Goal: Task Accomplishment & Management: Use online tool/utility

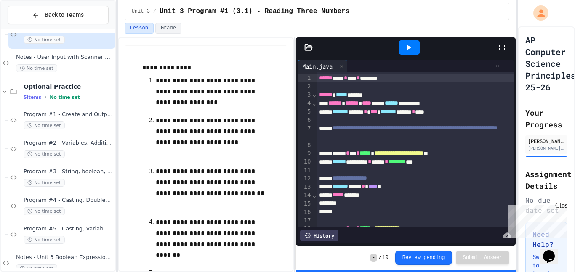
scroll to position [61, 0]
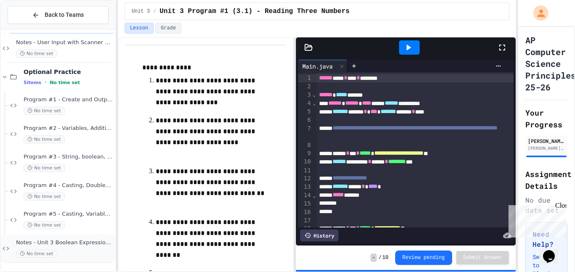
click at [66, 252] on div "No time set" at bounding box center [65, 254] width 98 height 8
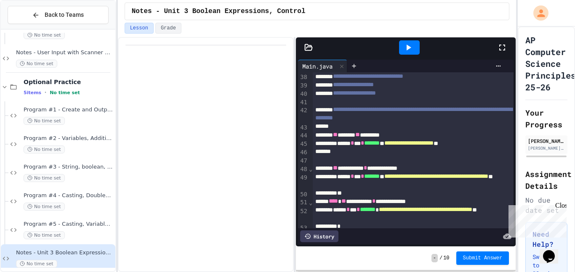
scroll to position [320, 0]
click at [398, 128] on div at bounding box center [413, 126] width 201 height 8
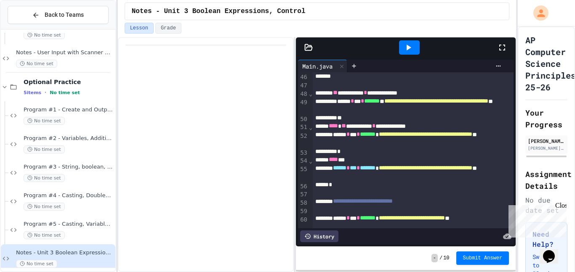
scroll to position [398, 0]
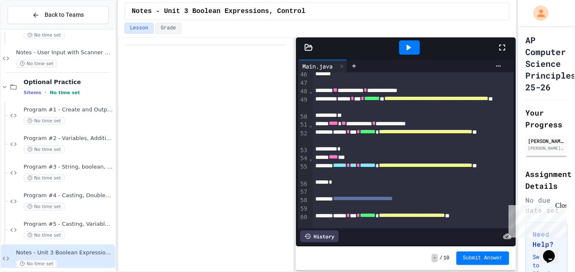
click at [357, 159] on div "**** **" at bounding box center [413, 157] width 201 height 8
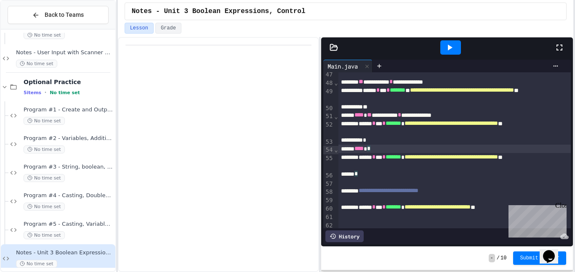
scroll to position [389, 0]
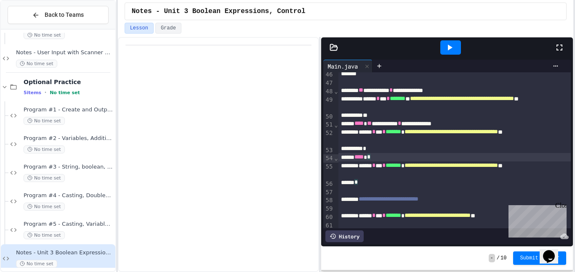
click at [575, 111] on div "**********" at bounding box center [287, 136] width 575 height 272
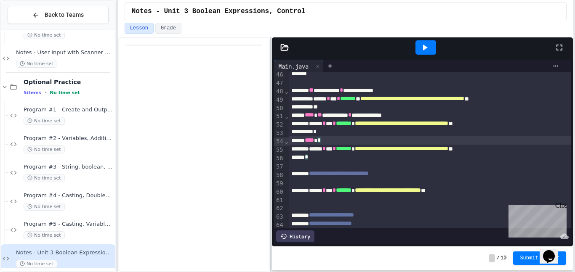
click at [270, 142] on div at bounding box center [271, 154] width 2 height 235
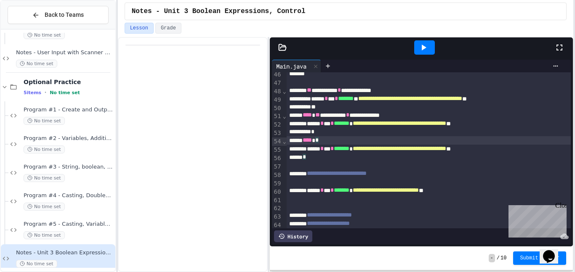
click at [563, 209] on div "Close" at bounding box center [560, 207] width 11 height 11
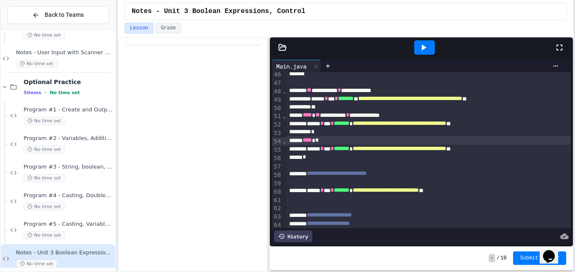
click at [353, 183] on div at bounding box center [429, 182] width 285 height 8
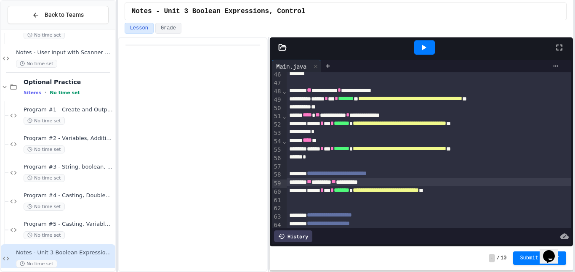
click at [317, 195] on div "**********" at bounding box center [429, 191] width 285 height 8
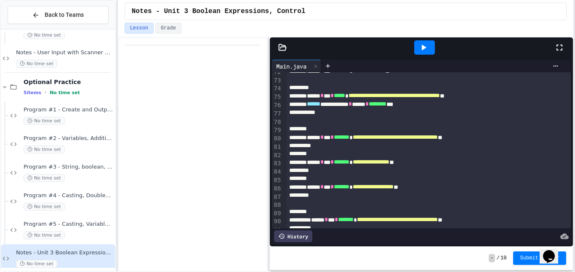
scroll to position [614, 0]
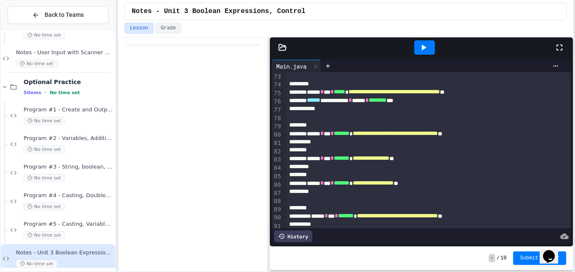
click at [416, 48] on div at bounding box center [424, 47] width 21 height 14
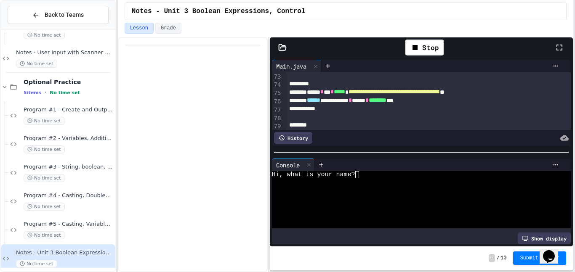
click at [407, 218] on div at bounding box center [418, 217] width 292 height 7
type textarea "*"
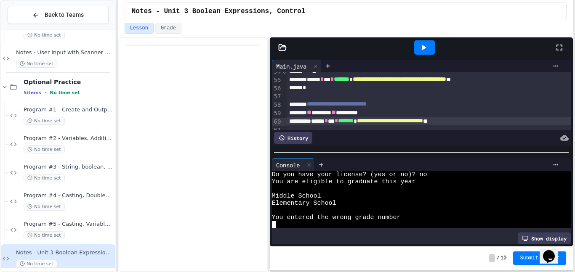
scroll to position [459, 0]
click at [348, 113] on div "** ******* ** *********" at bounding box center [429, 113] width 285 height 8
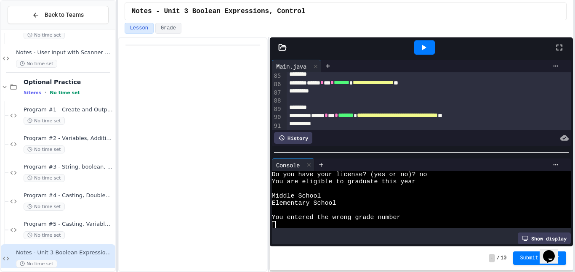
scroll to position [749, 0]
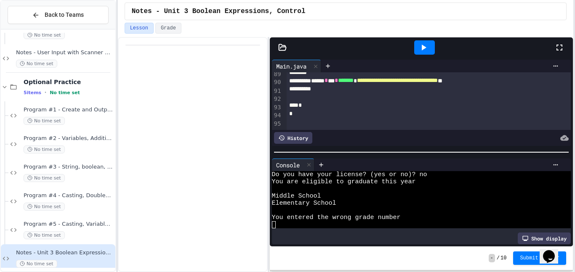
click at [384, 216] on span "You entered the wrong grade number" at bounding box center [336, 217] width 129 height 7
click at [416, 54] on div at bounding box center [424, 47] width 21 height 14
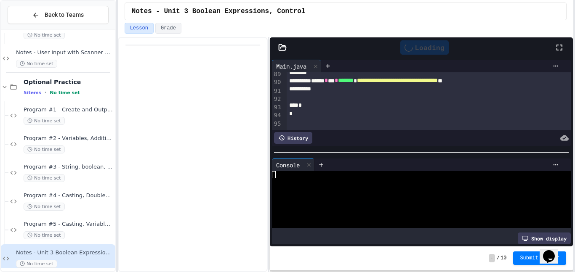
scroll to position [0, 0]
click at [442, 222] on div at bounding box center [418, 224] width 292 height 7
type textarea "*"
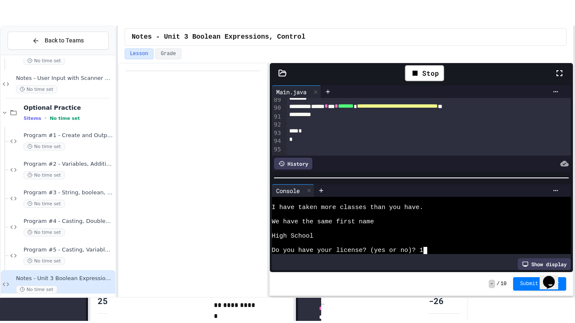
scroll to position [50, 0]
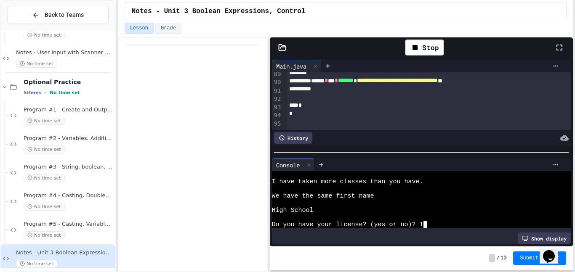
click at [172, 173] on div at bounding box center [193, 154] width 150 height 235
click at [567, 45] on div at bounding box center [564, 47] width 19 height 24
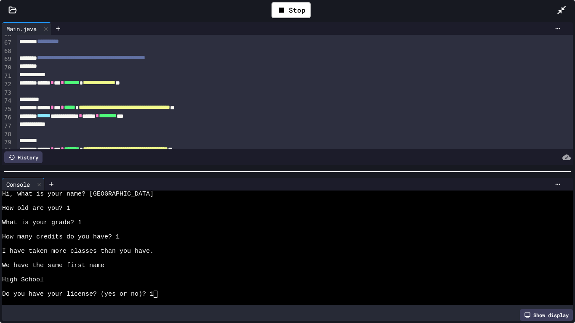
scroll to position [554, 0]
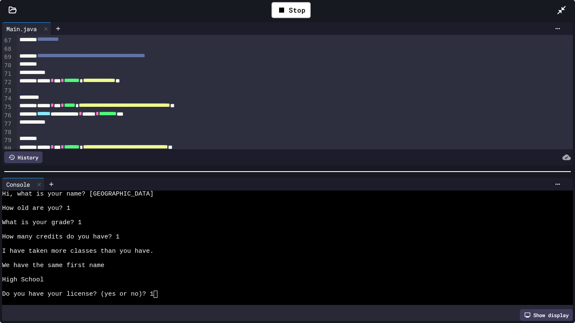
click at [141, 75] on div at bounding box center [295, 73] width 557 height 8
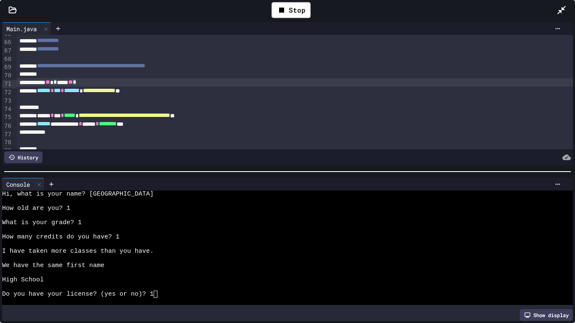
scroll to position [544, 0]
click at [137, 82] on div "** * ***** ** *" at bounding box center [295, 82] width 557 height 8
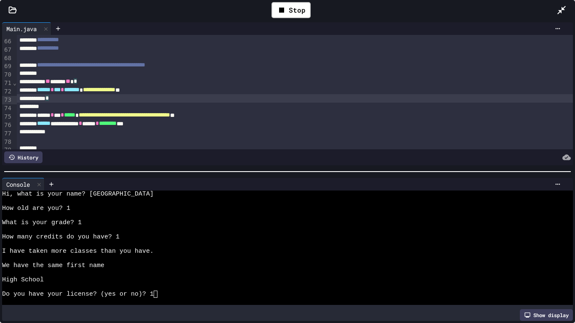
scroll to position [546, 0]
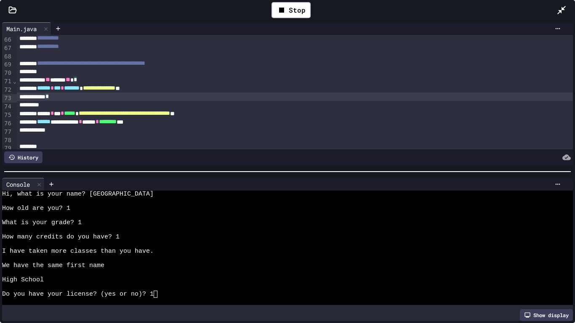
click at [87, 80] on div "** ****** ** * *" at bounding box center [295, 80] width 557 height 8
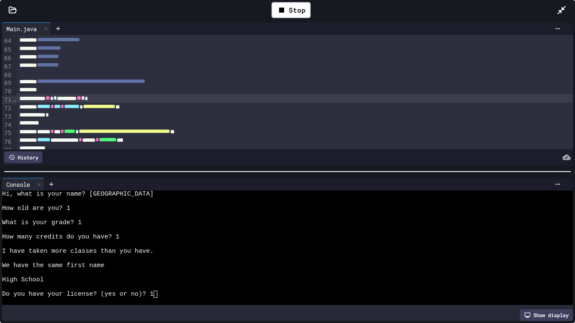
scroll to position [531, 0]
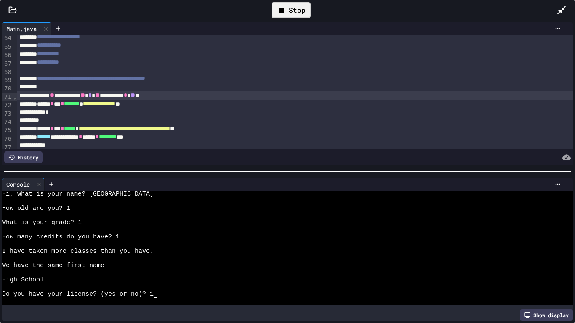
click at [288, 11] on div "Stop" at bounding box center [291, 10] width 39 height 16
click at [288, 11] on icon at bounding box center [290, 10] width 5 height 6
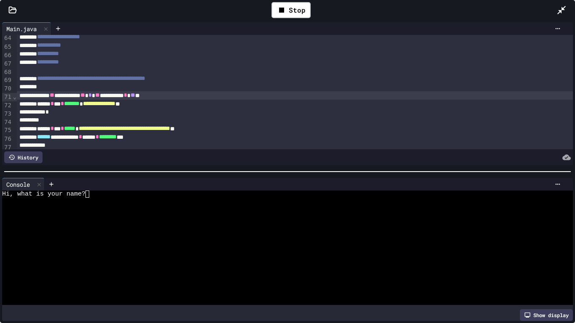
click at [276, 250] on div at bounding box center [284, 251] width 565 height 7
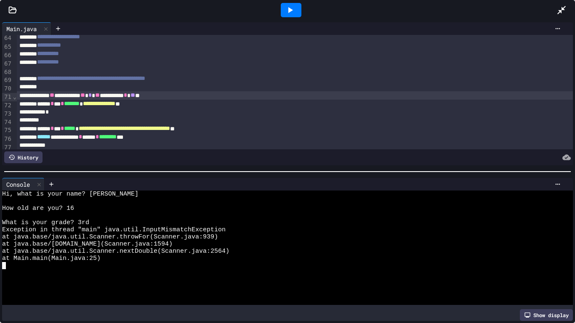
click at [294, 12] on icon at bounding box center [290, 10] width 10 height 10
click at [294, 12] on div at bounding box center [291, 10] width 21 height 14
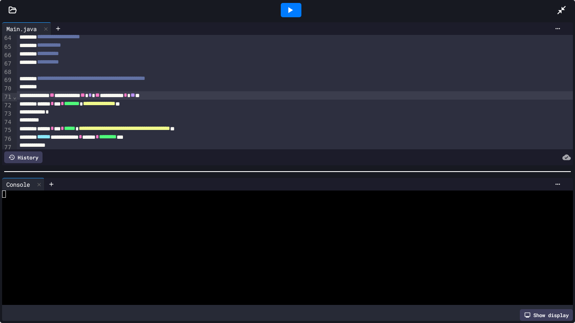
click at [294, 12] on icon at bounding box center [290, 10] width 10 height 10
click at [224, 251] on div at bounding box center [284, 251] width 565 height 7
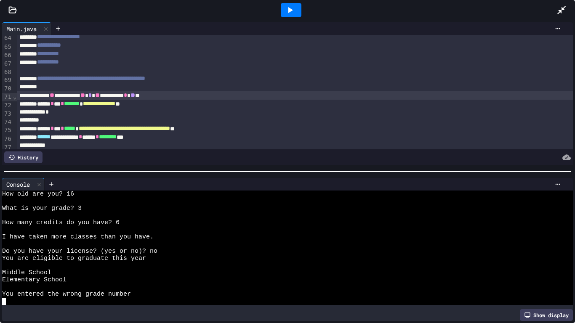
scroll to position [14, 0]
click at [294, 10] on icon at bounding box center [290, 10] width 10 height 10
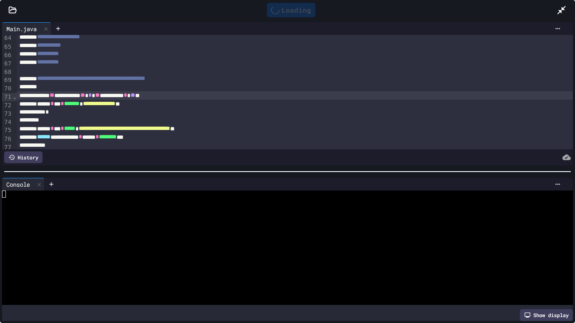
scroll to position [0, 0]
click at [115, 215] on div at bounding box center [284, 215] width 565 height 7
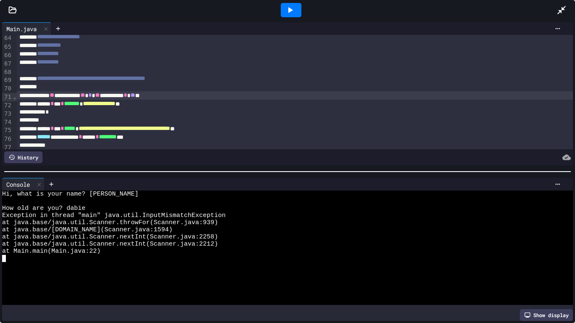
click at [298, 11] on div at bounding box center [291, 10] width 21 height 14
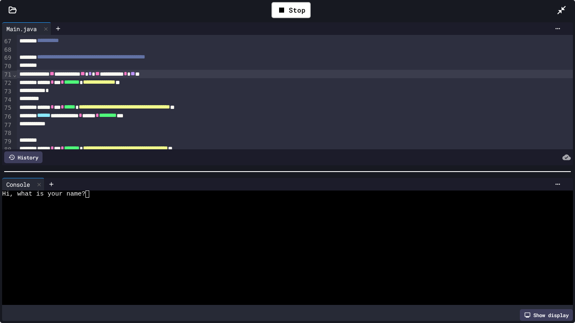
scroll to position [556, 0]
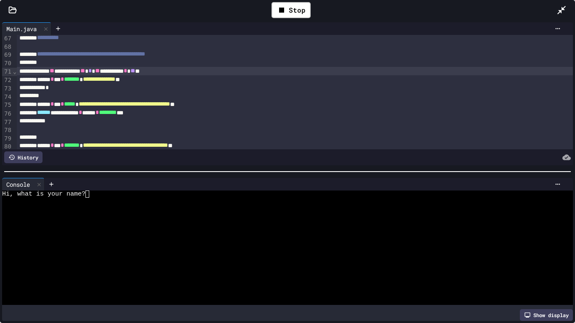
click at [269, 106] on div "**********" at bounding box center [295, 104] width 557 height 8
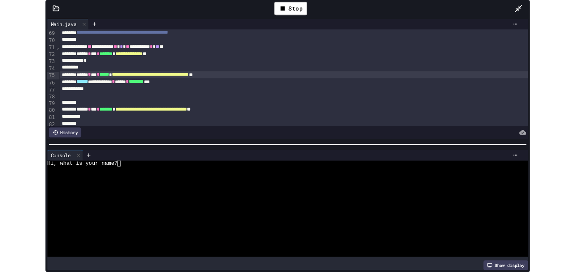
scroll to position [572, 0]
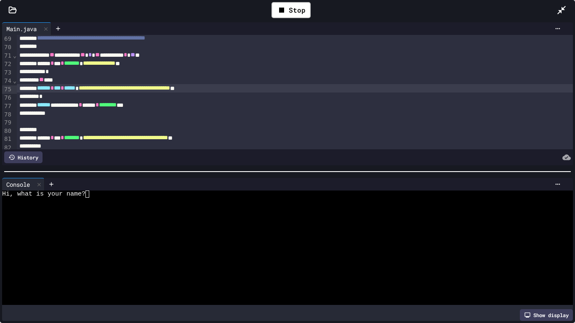
click at [63, 83] on div "** ***" at bounding box center [295, 80] width 557 height 8
